Goal: Find specific page/section: Find specific page/section

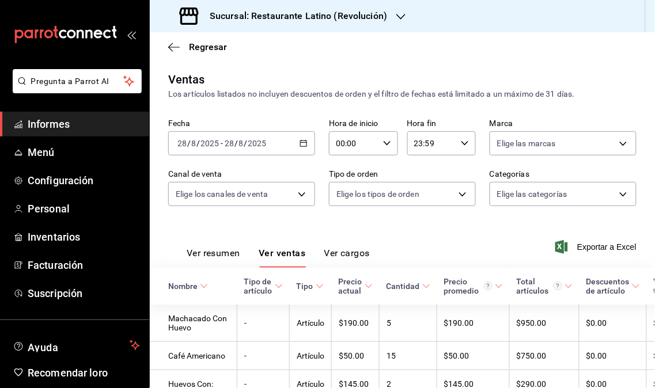
click at [67, 127] on font "Informes" at bounding box center [49, 124] width 42 height 12
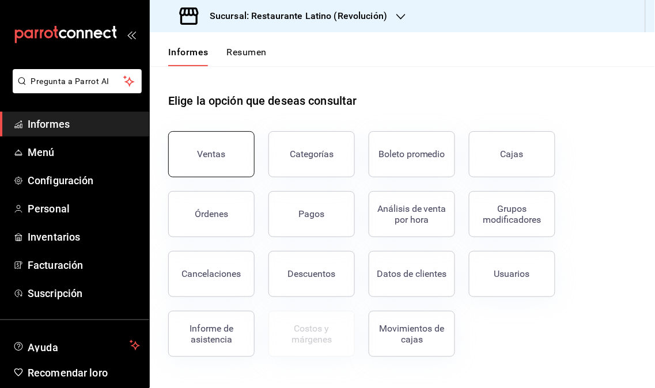
click at [221, 138] on button "Ventas" at bounding box center [211, 154] width 86 height 46
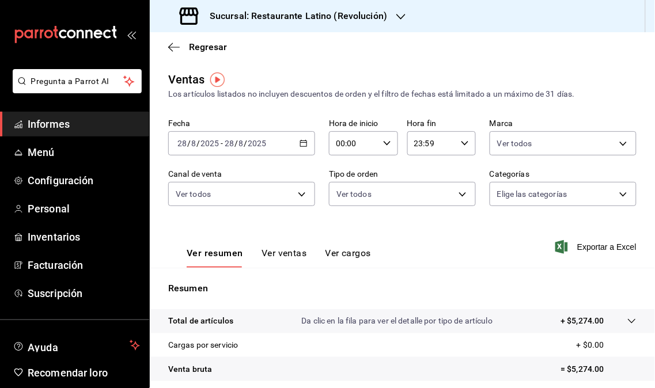
click at [396, 18] on icon "button" at bounding box center [400, 16] width 9 height 9
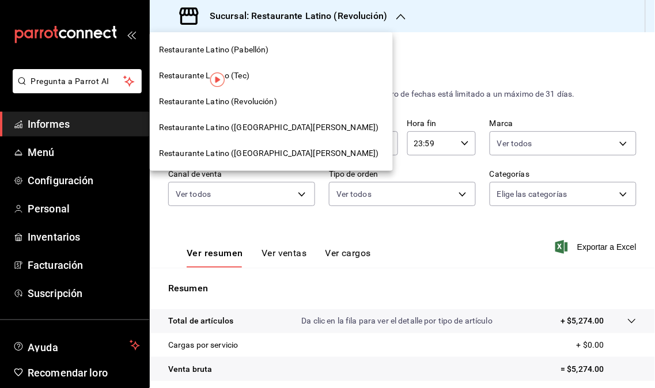
click at [281, 123] on font "Restaurante Latino ([GEOGRAPHIC_DATA][PERSON_NAME])" at bounding box center [269, 127] width 220 height 9
